Goal: Navigation & Orientation: Find specific page/section

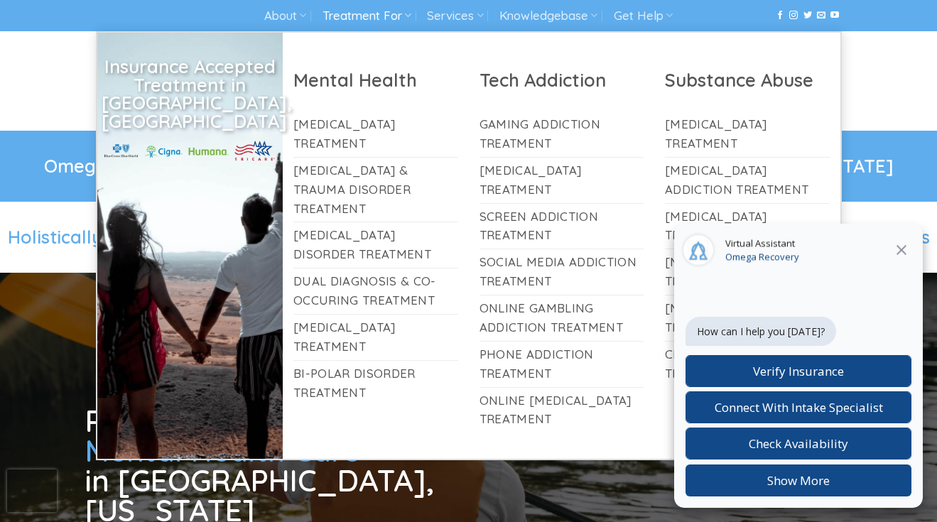
click at [393, 17] on link "Treatment For" at bounding box center [366, 16] width 89 height 26
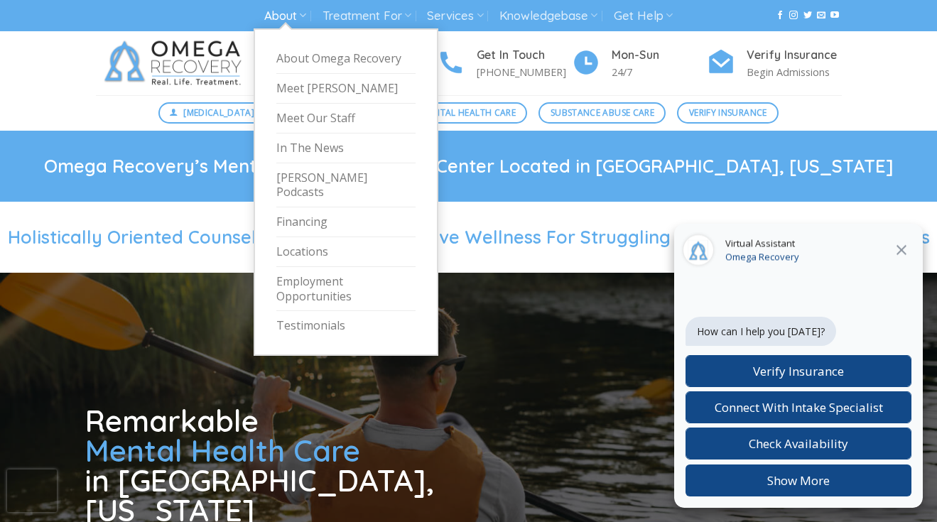
click at [298, 18] on link "About" at bounding box center [285, 16] width 42 height 26
click at [325, 267] on link "Employment Opportunities" at bounding box center [345, 289] width 139 height 45
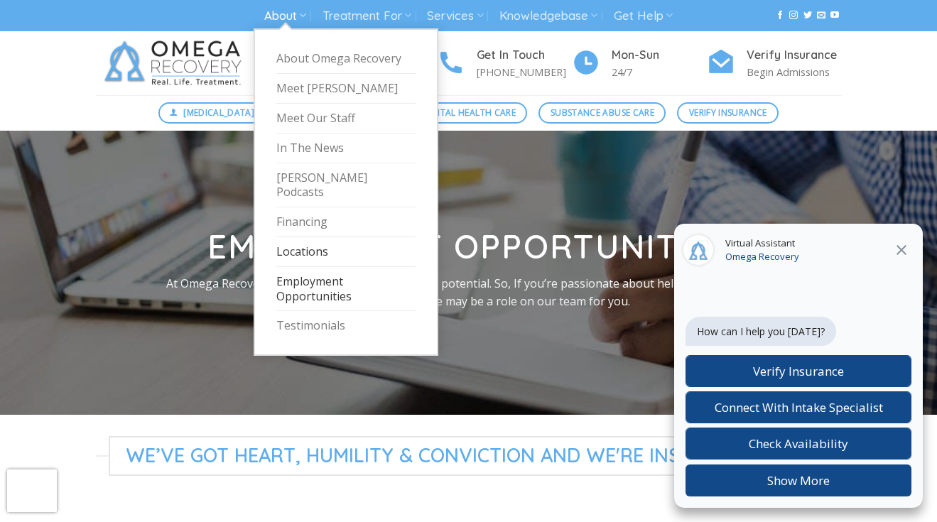
click at [308, 239] on link "Locations" at bounding box center [345, 252] width 139 height 30
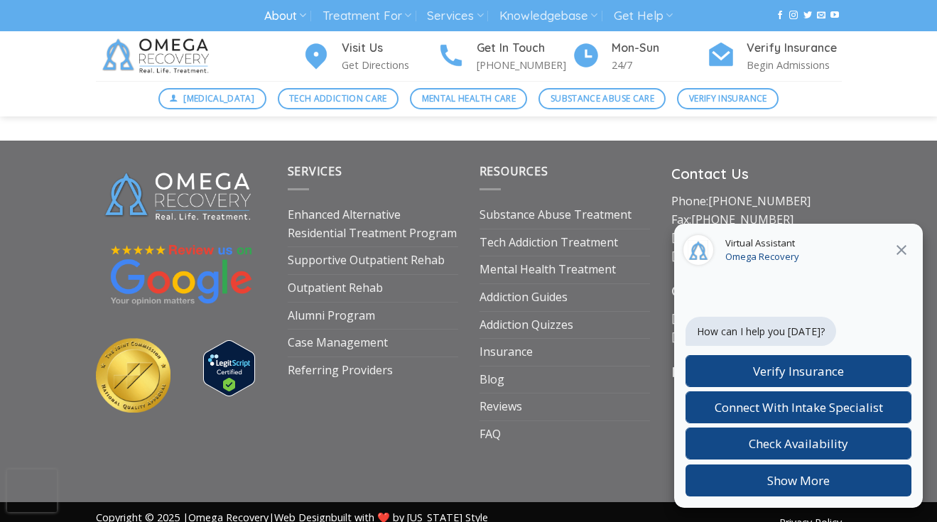
scroll to position [1431, 0]
